Goal: Task Accomplishment & Management: Manage account settings

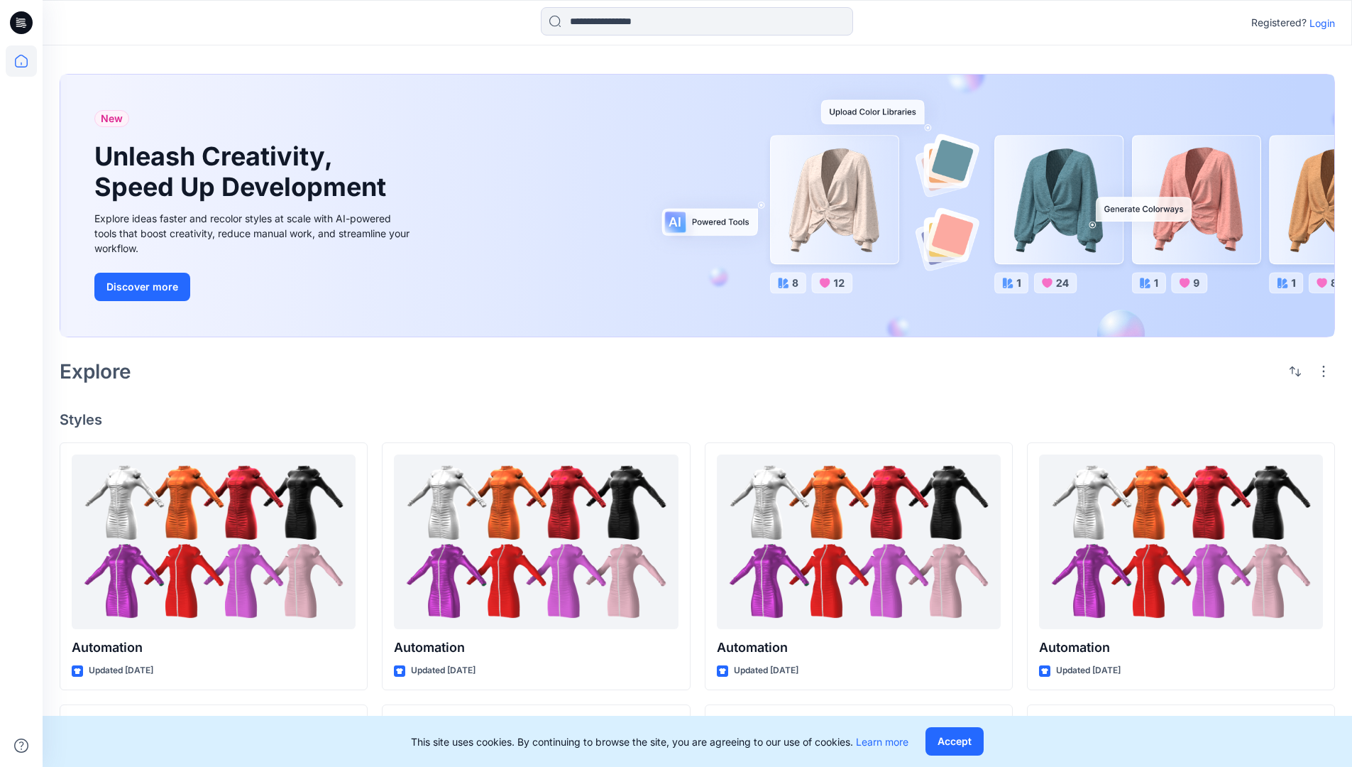
click at [1319, 23] on p "Login" at bounding box center [1323, 23] width 26 height 15
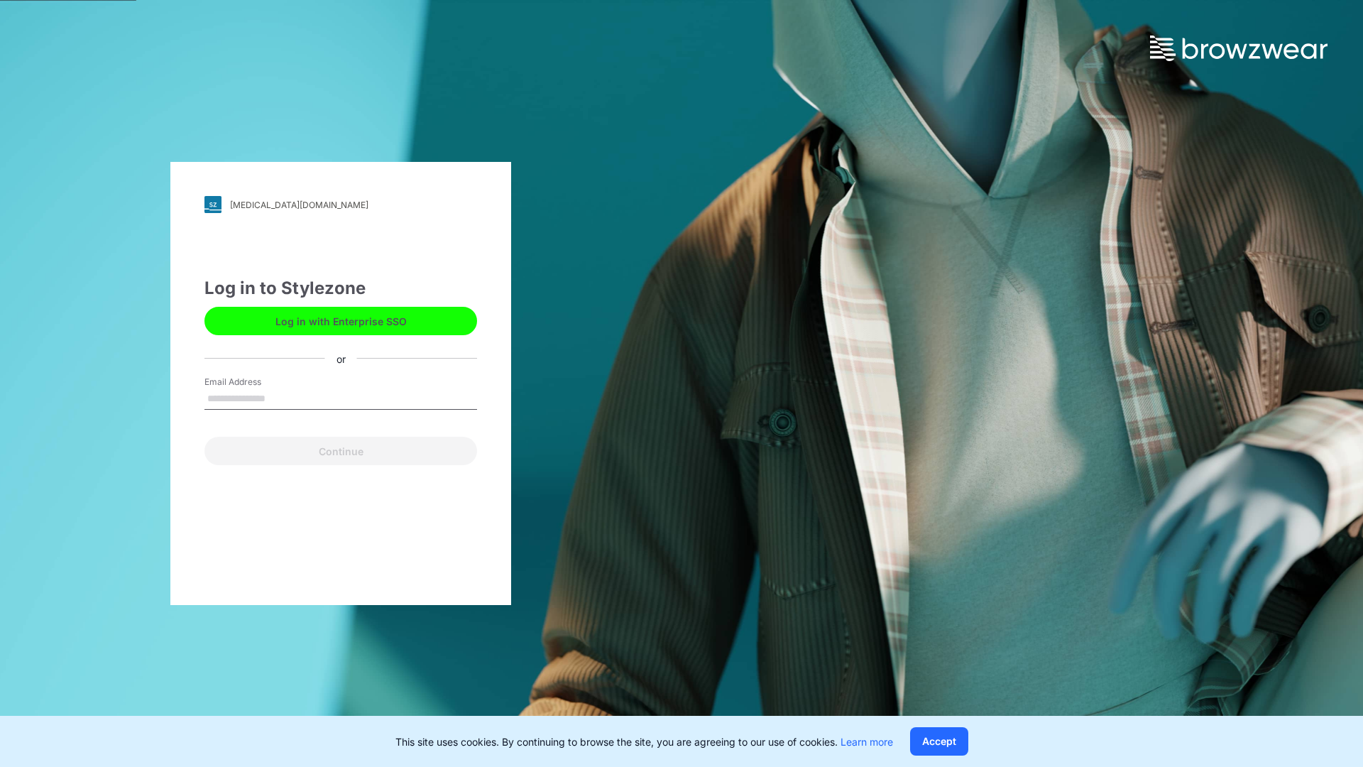
click at [280, 397] on input "Email Address" at bounding box center [340, 398] width 273 height 21
type input "**********"
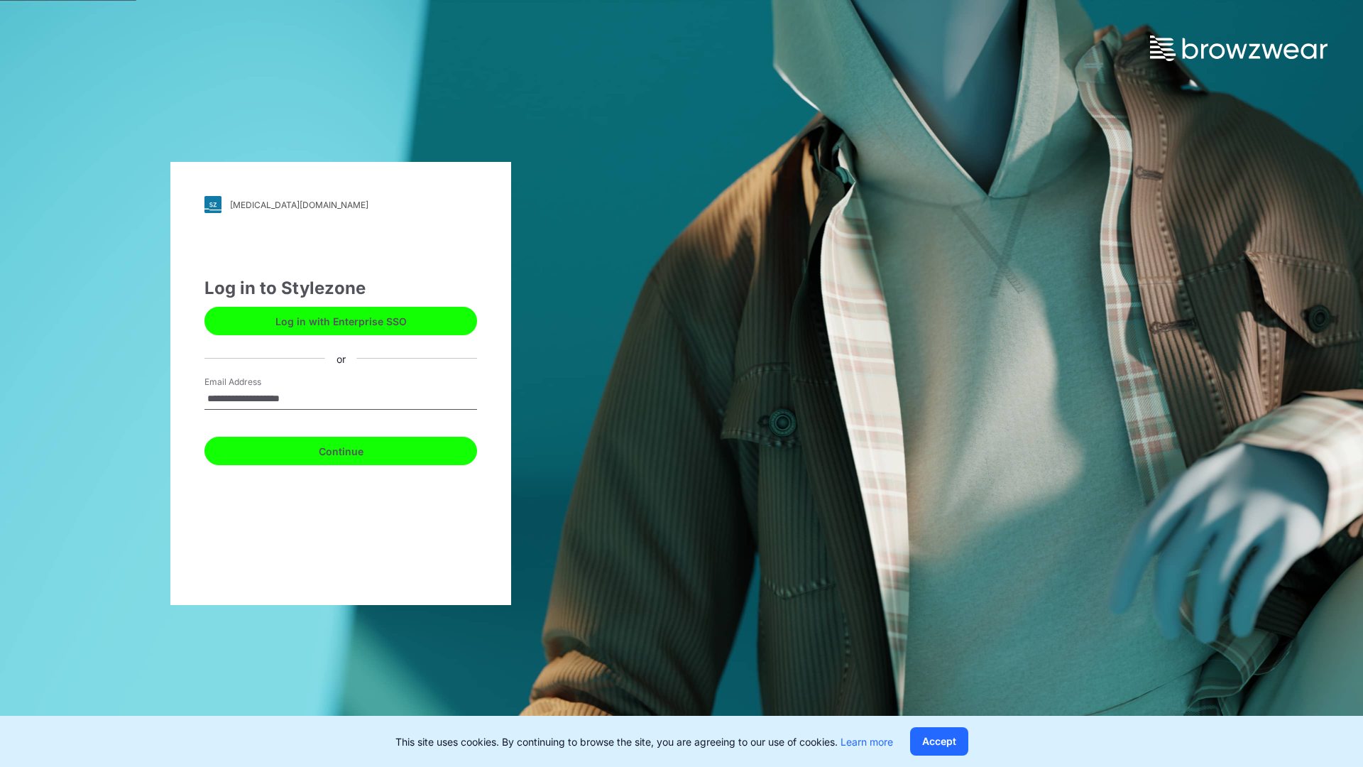
click at [356, 449] on button "Continue" at bounding box center [340, 451] width 273 height 28
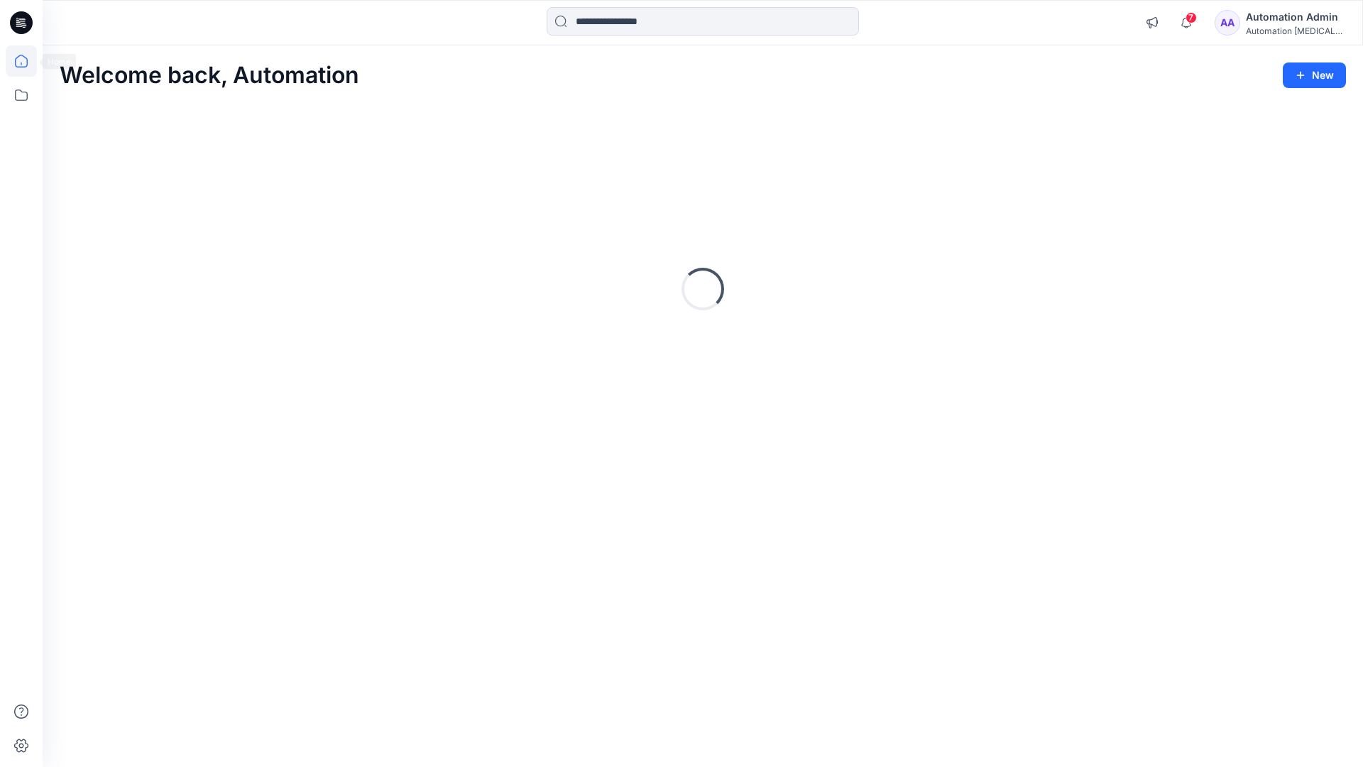
click at [27, 61] on icon at bounding box center [21, 61] width 13 height 13
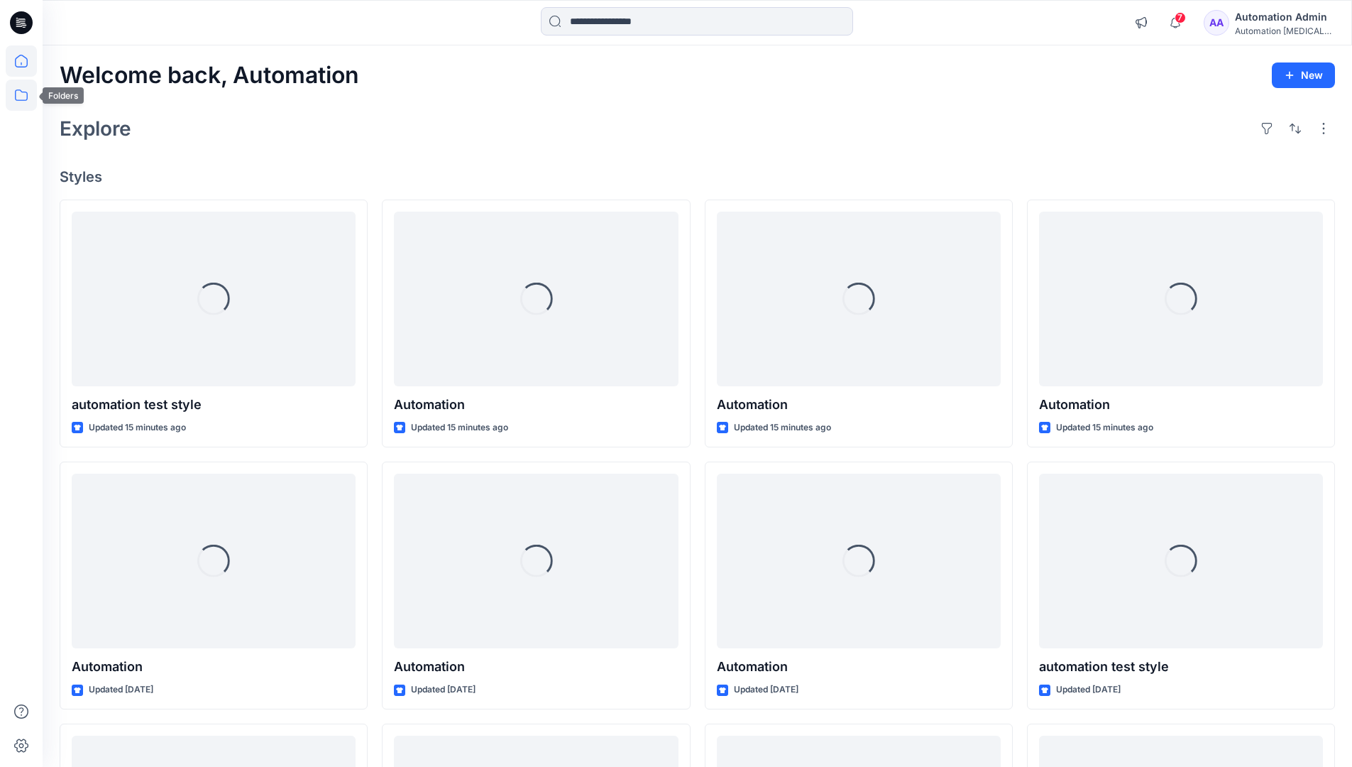
click at [19, 100] on icon at bounding box center [21, 94] width 13 height 11
